Goal: Book appointment/travel/reservation

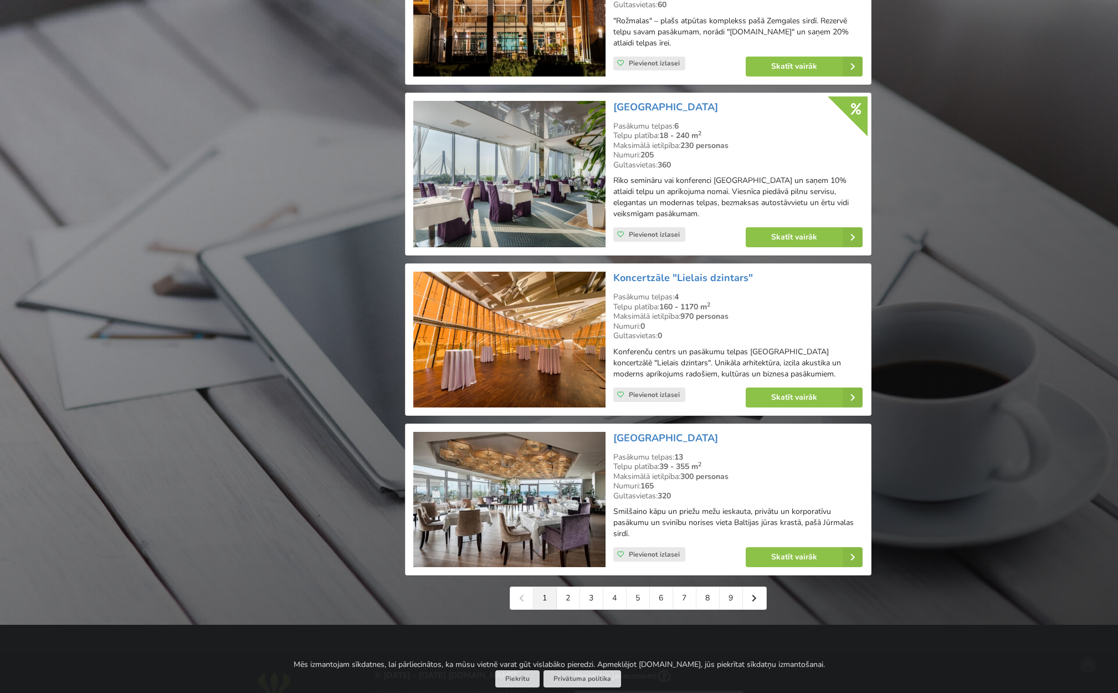
scroll to position [2328, 0]
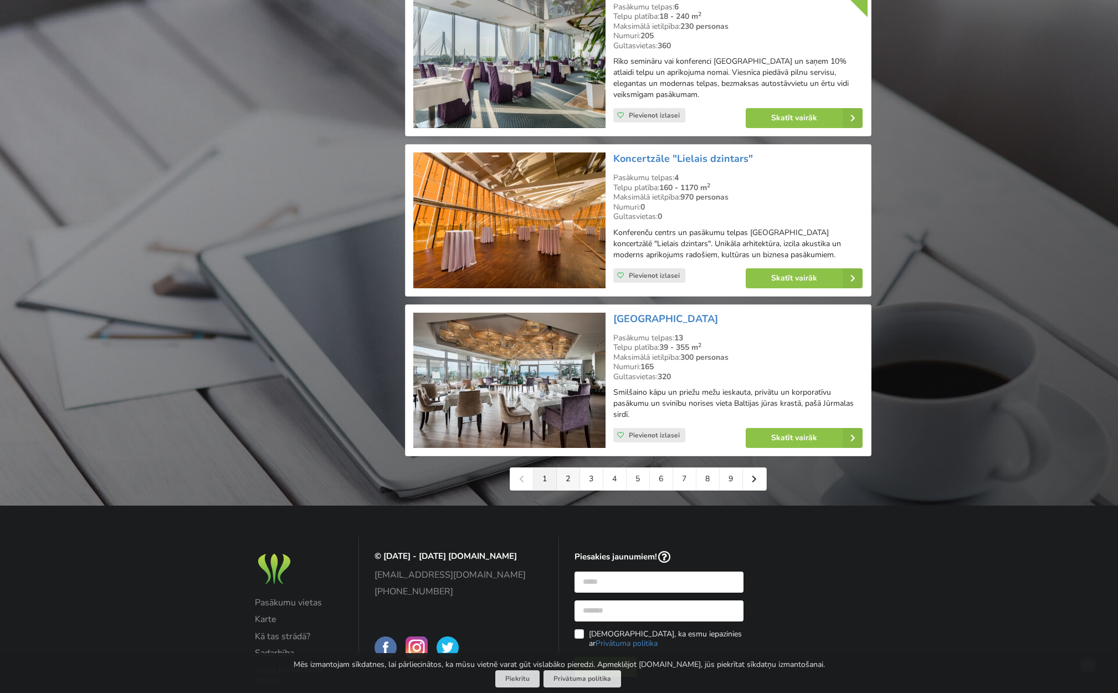
click at [563, 468] on link "2" at bounding box center [568, 479] width 23 height 22
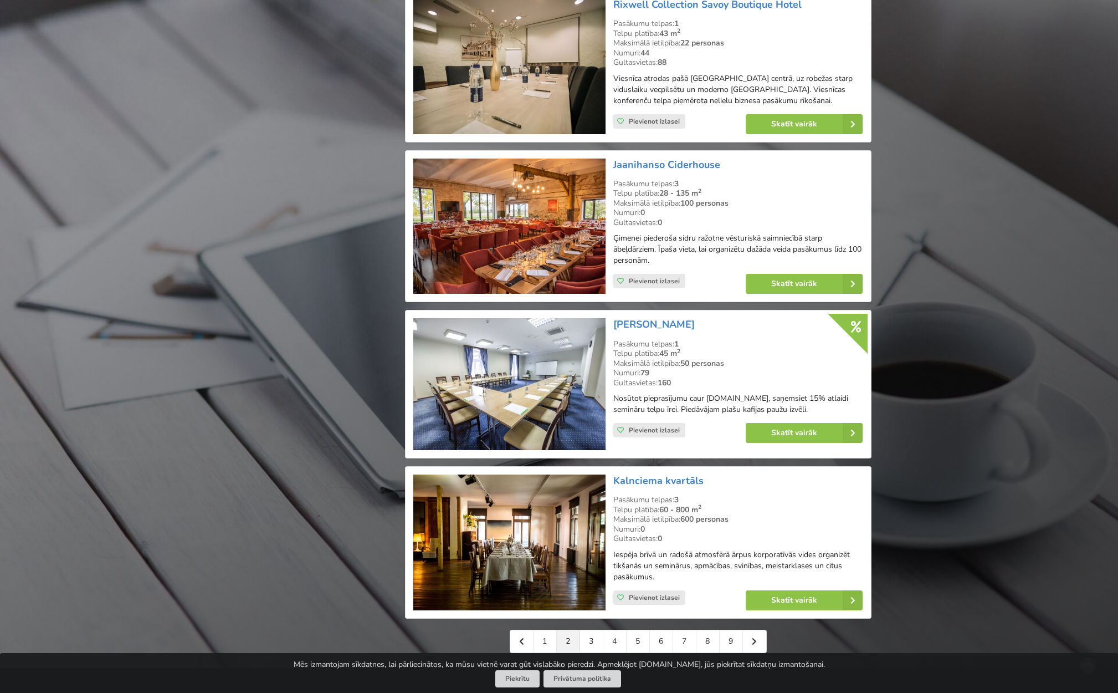
scroll to position [2246, 0]
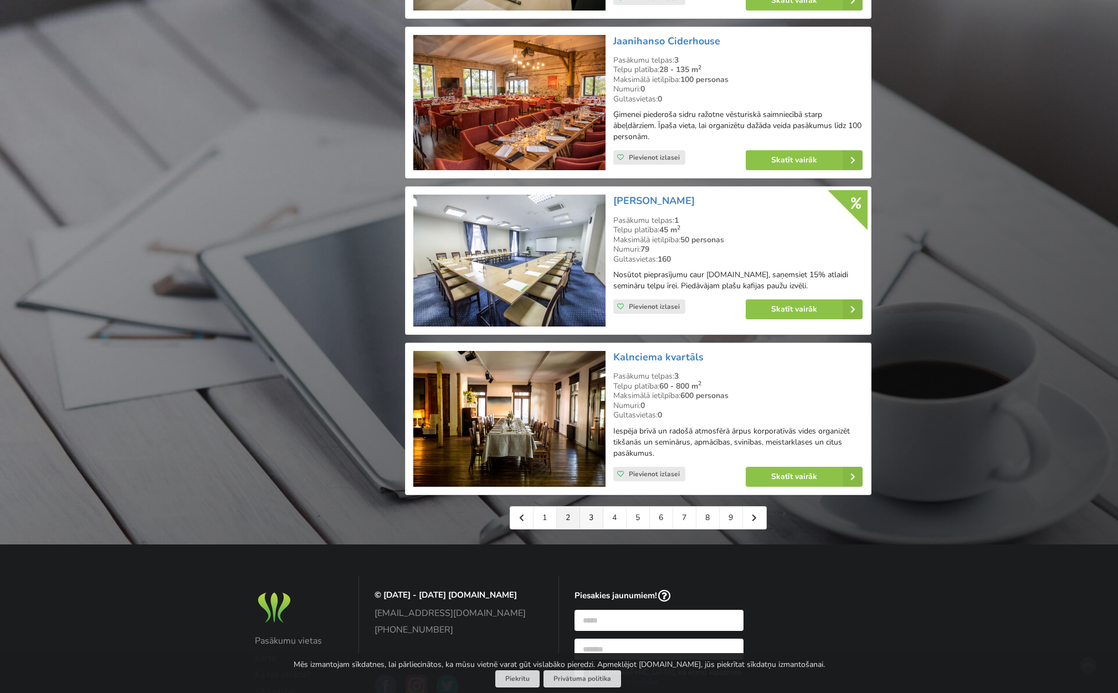
click at [593, 506] on link "3" at bounding box center [591, 517] width 23 height 22
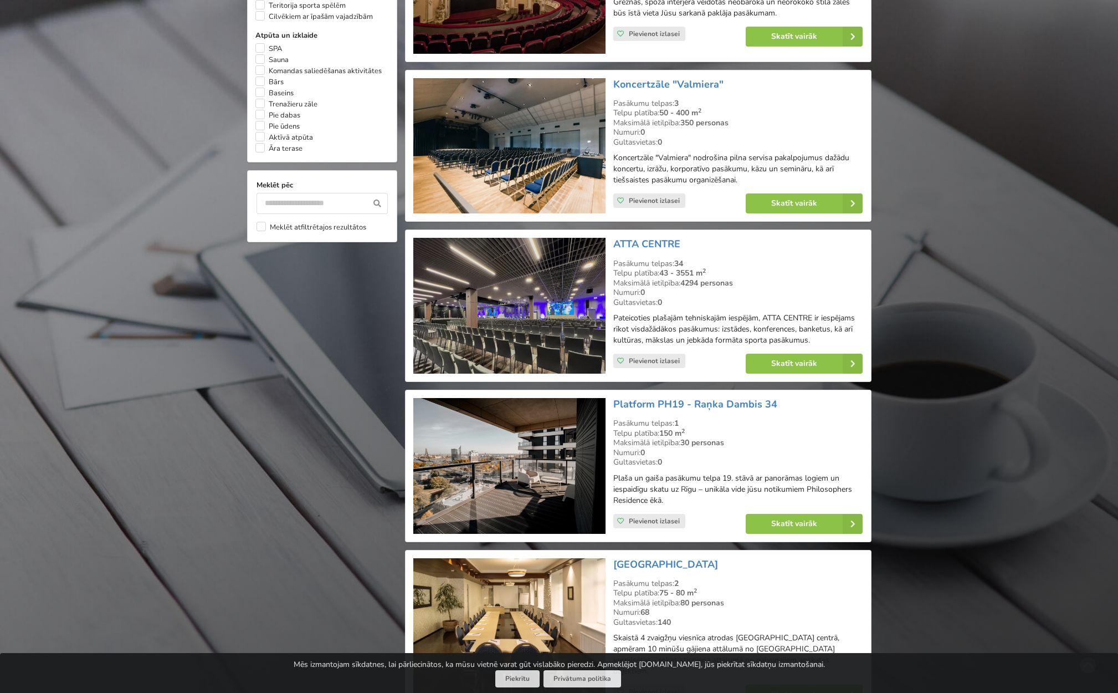
scroll to position [909, 0]
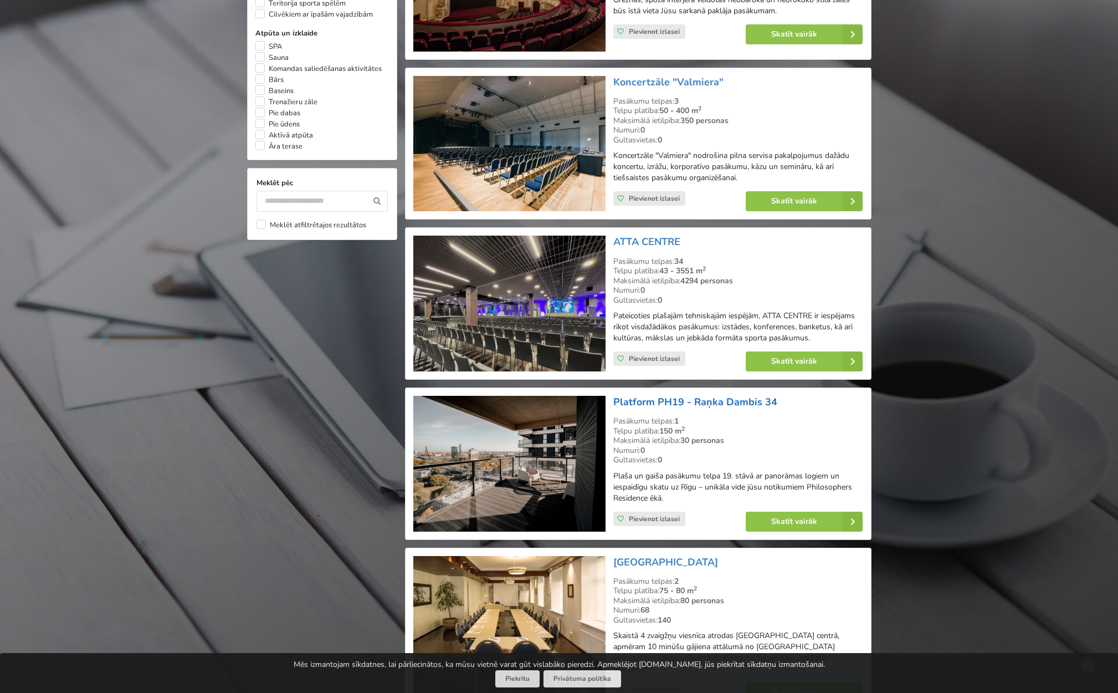
click at [658, 395] on link "Platform PH19 - Raņka Dambis 34" at bounding box center [695, 401] width 164 height 13
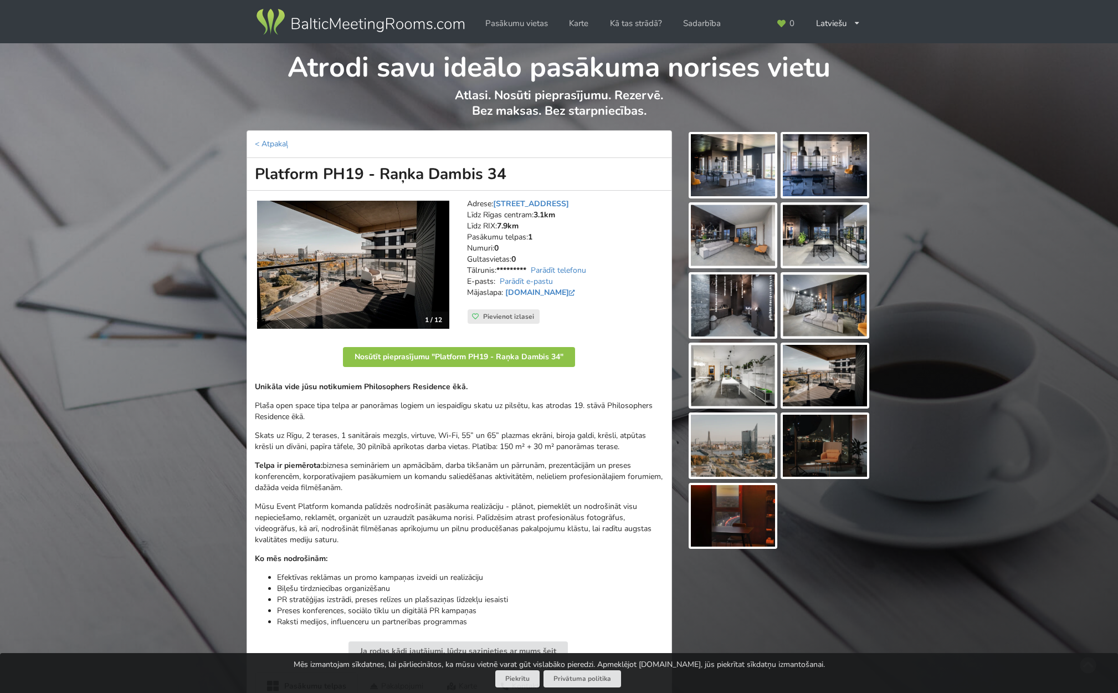
click at [712, 237] on img at bounding box center [733, 235] width 84 height 62
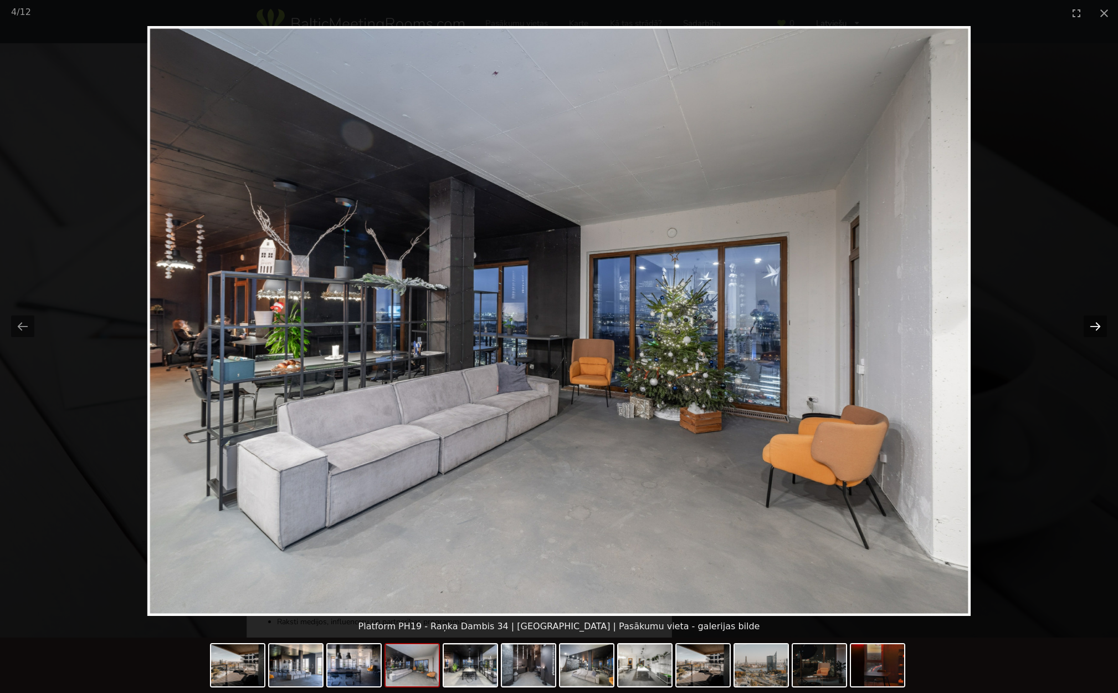
click at [1093, 326] on button "Next slide" at bounding box center [1095, 326] width 23 height 22
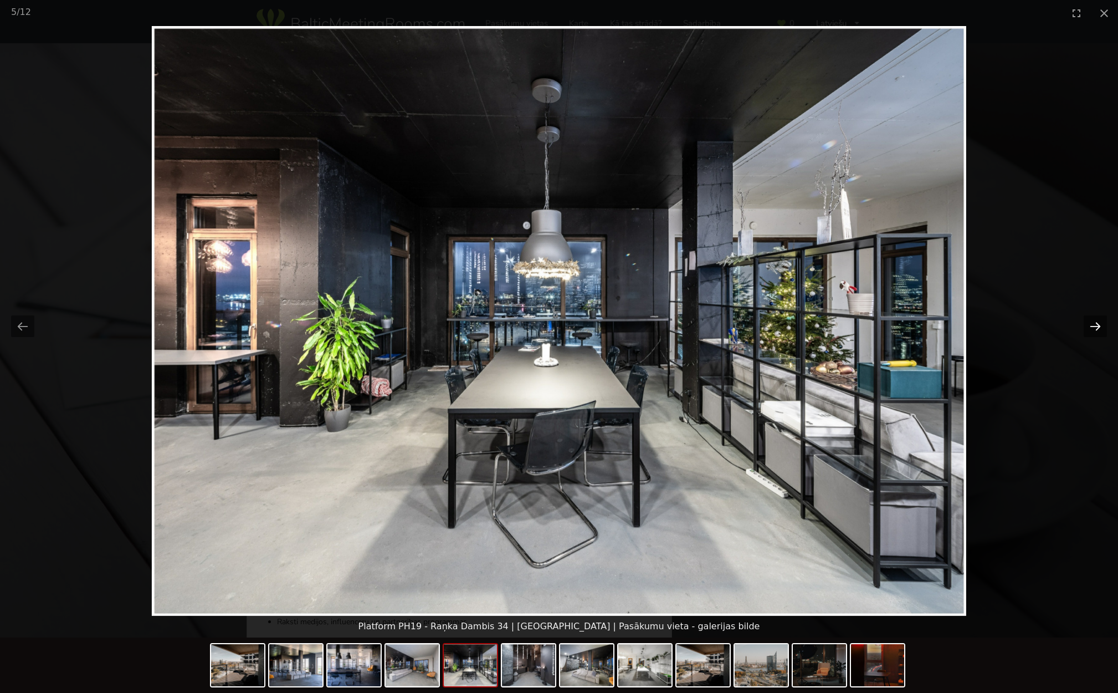
click at [1093, 326] on button "Next slide" at bounding box center [1095, 326] width 23 height 22
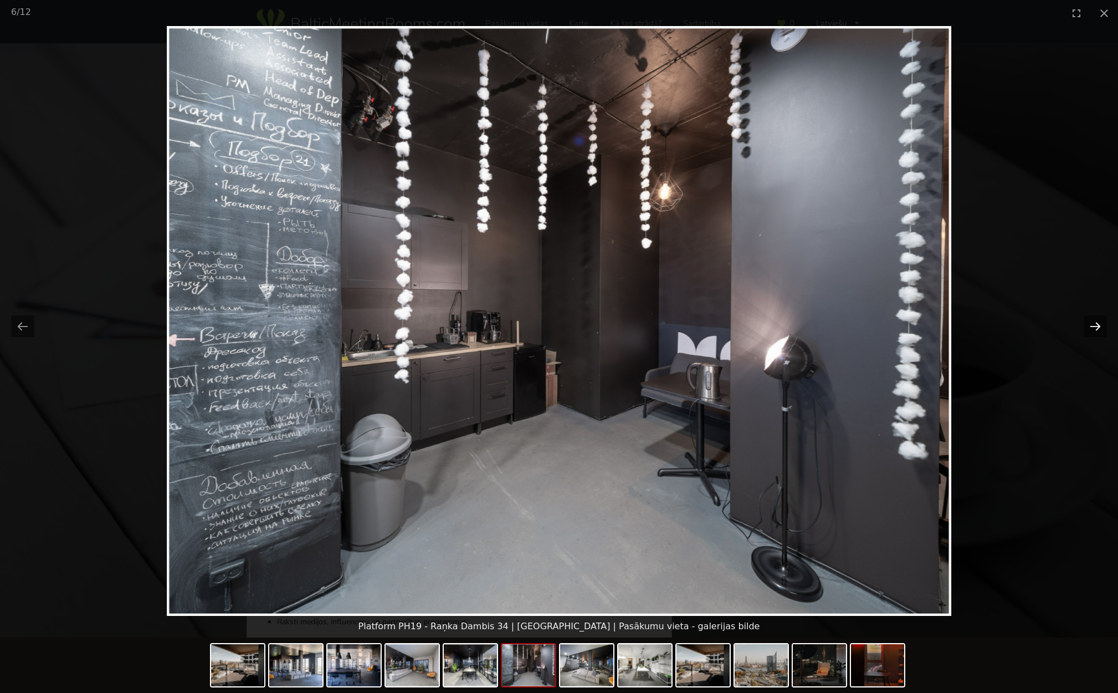
click at [1093, 326] on button "Next slide" at bounding box center [1095, 326] width 23 height 22
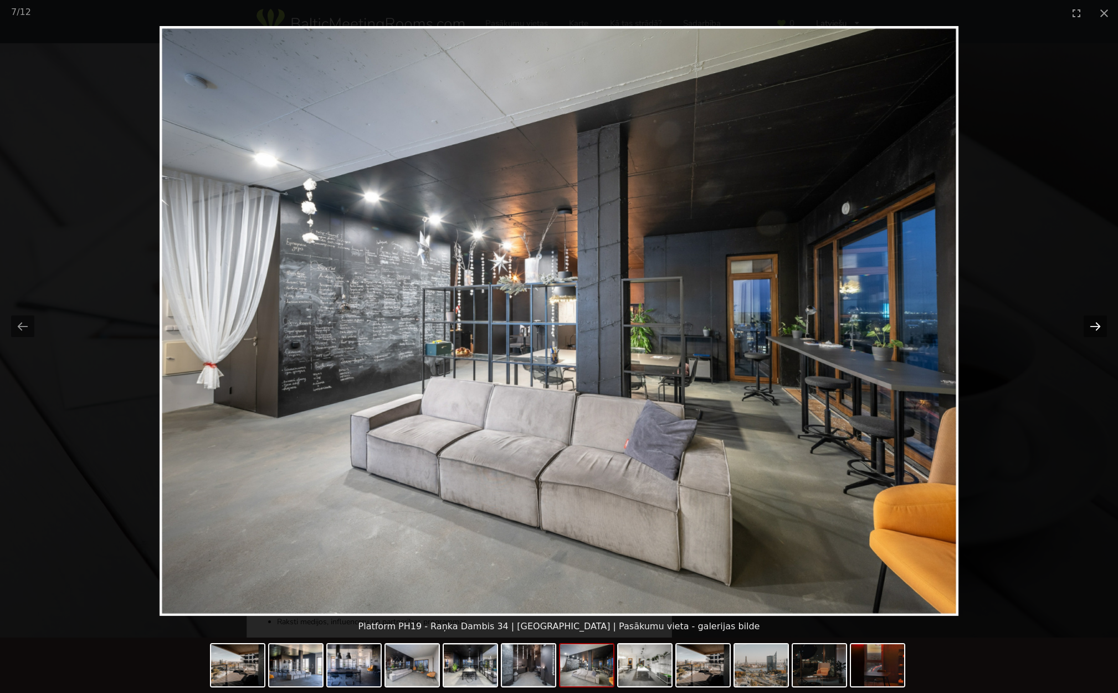
click at [1093, 326] on button "Next slide" at bounding box center [1095, 326] width 23 height 22
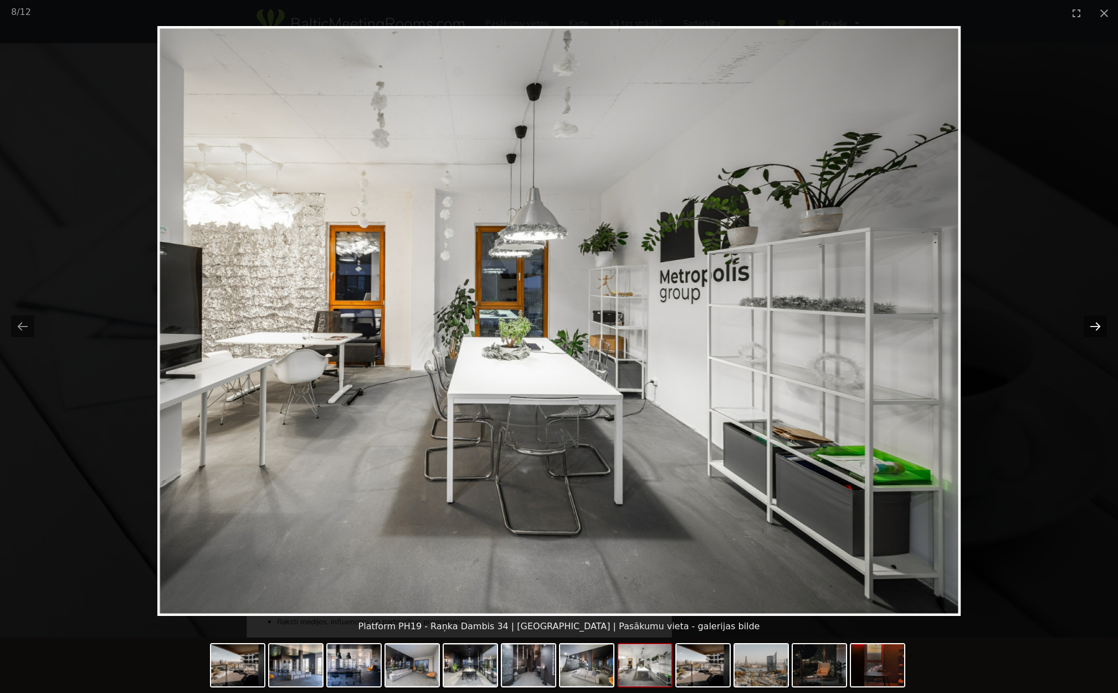
click at [1093, 326] on button "Next slide" at bounding box center [1095, 326] width 23 height 22
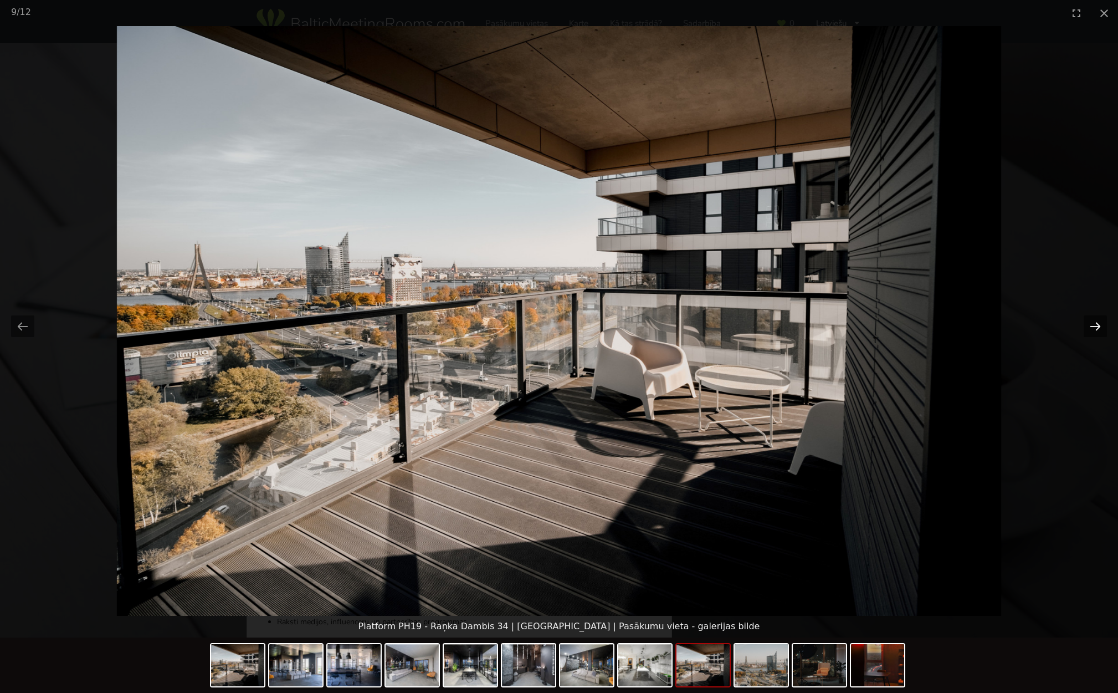
click at [1093, 326] on button "Next slide" at bounding box center [1095, 326] width 23 height 22
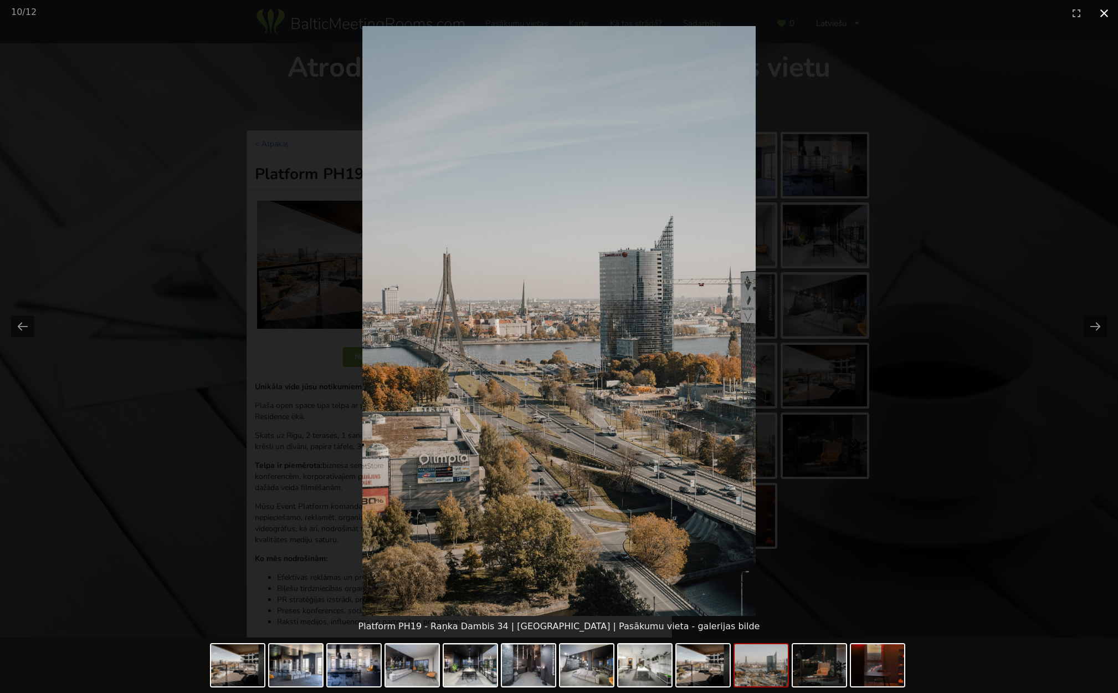
click at [1108, 16] on button "Close gallery" at bounding box center [1105, 13] width 28 height 26
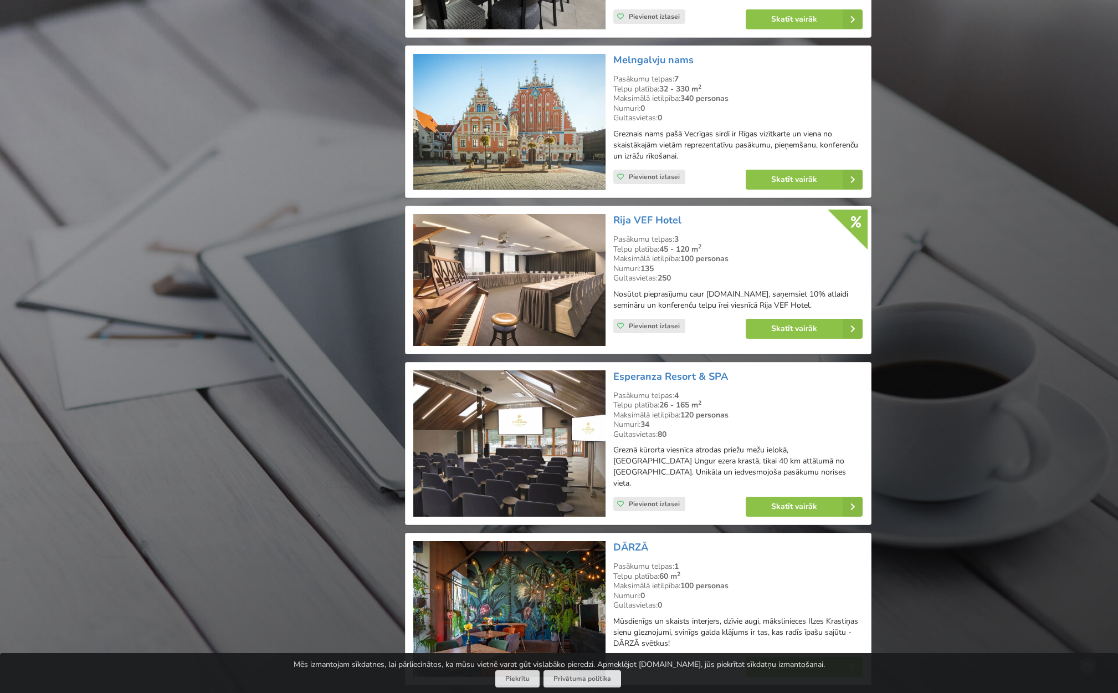
scroll to position [2311, 0]
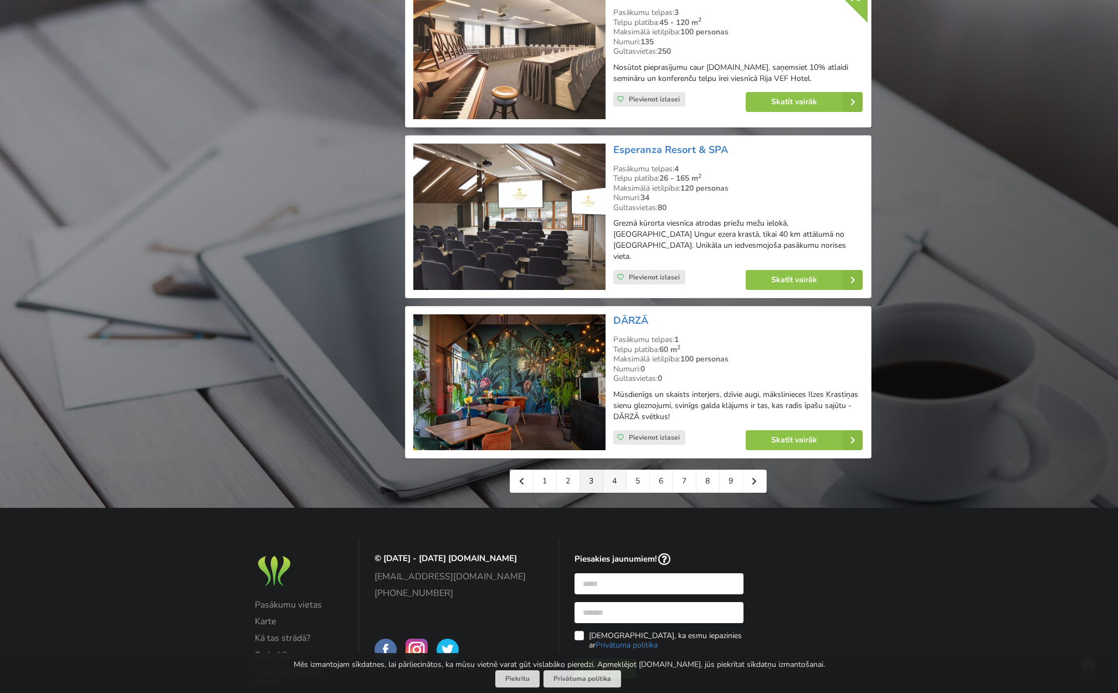
click at [612, 470] on link "4" at bounding box center [614, 481] width 23 height 22
